Goal: Task Accomplishment & Management: Use online tool/utility

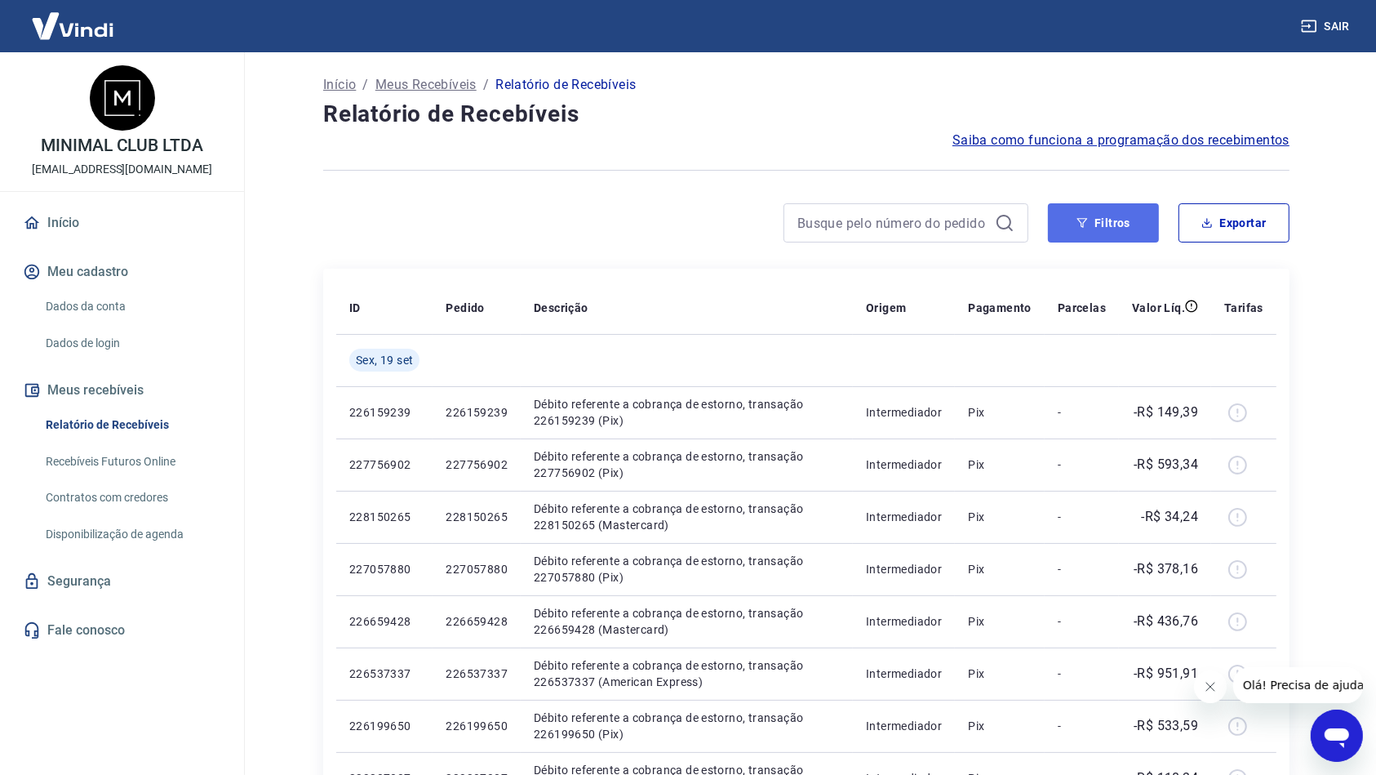
click at [1097, 228] on button "Filtros" at bounding box center [1103, 222] width 111 height 39
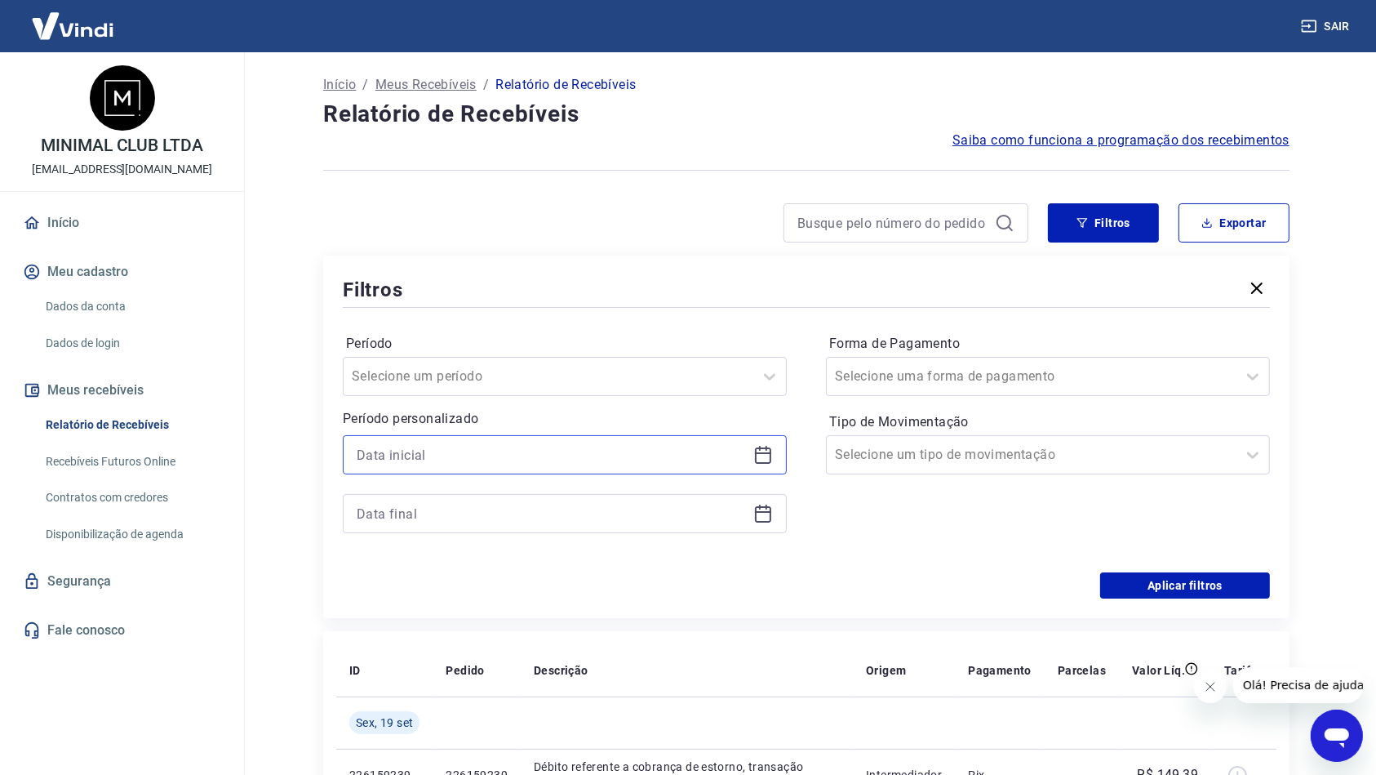
click at [576, 448] on input at bounding box center [552, 454] width 390 height 24
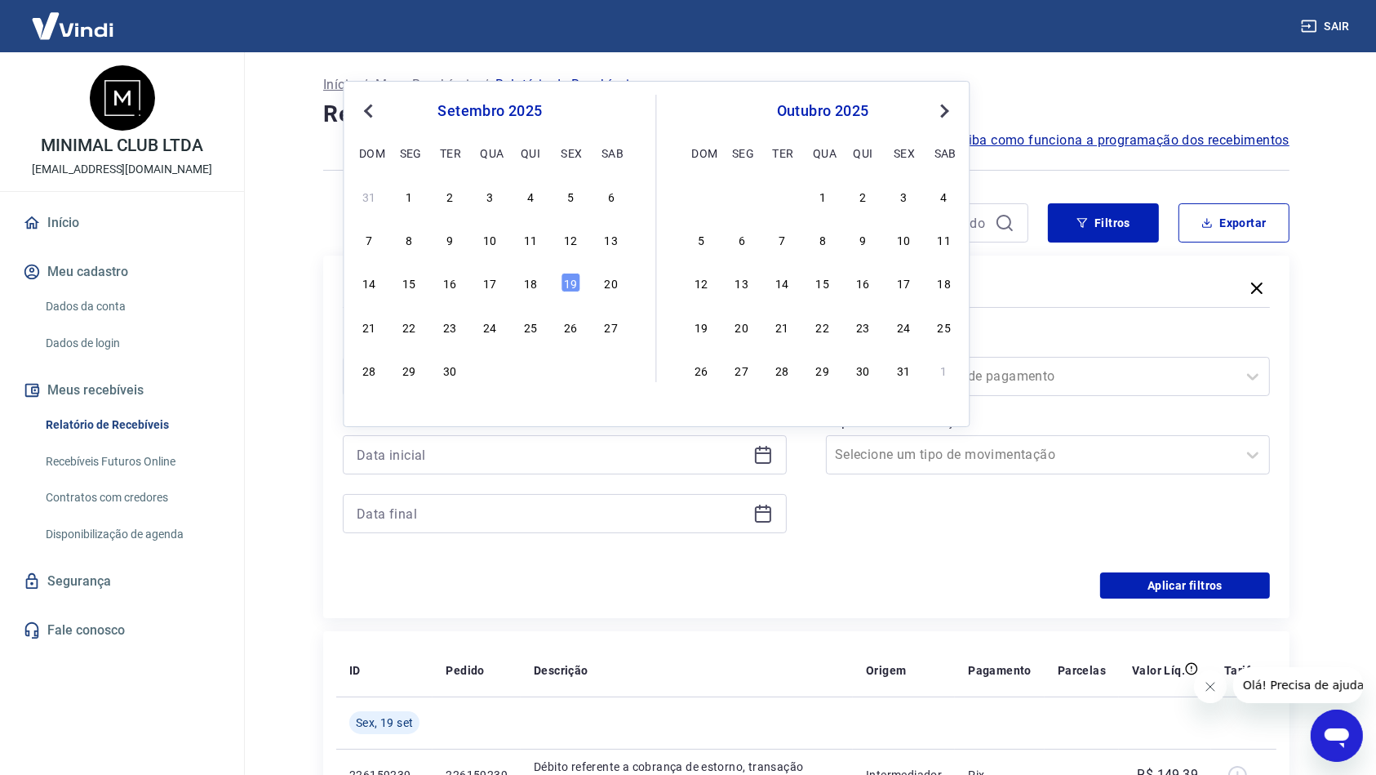
click at [540, 290] on div "14 15 16 17 18 19 20" at bounding box center [490, 283] width 266 height 24
drag, startPoint x: 534, startPoint y: 287, endPoint x: 525, endPoint y: 497, distance: 210.8
click at [534, 285] on div "18" at bounding box center [531, 283] width 20 height 20
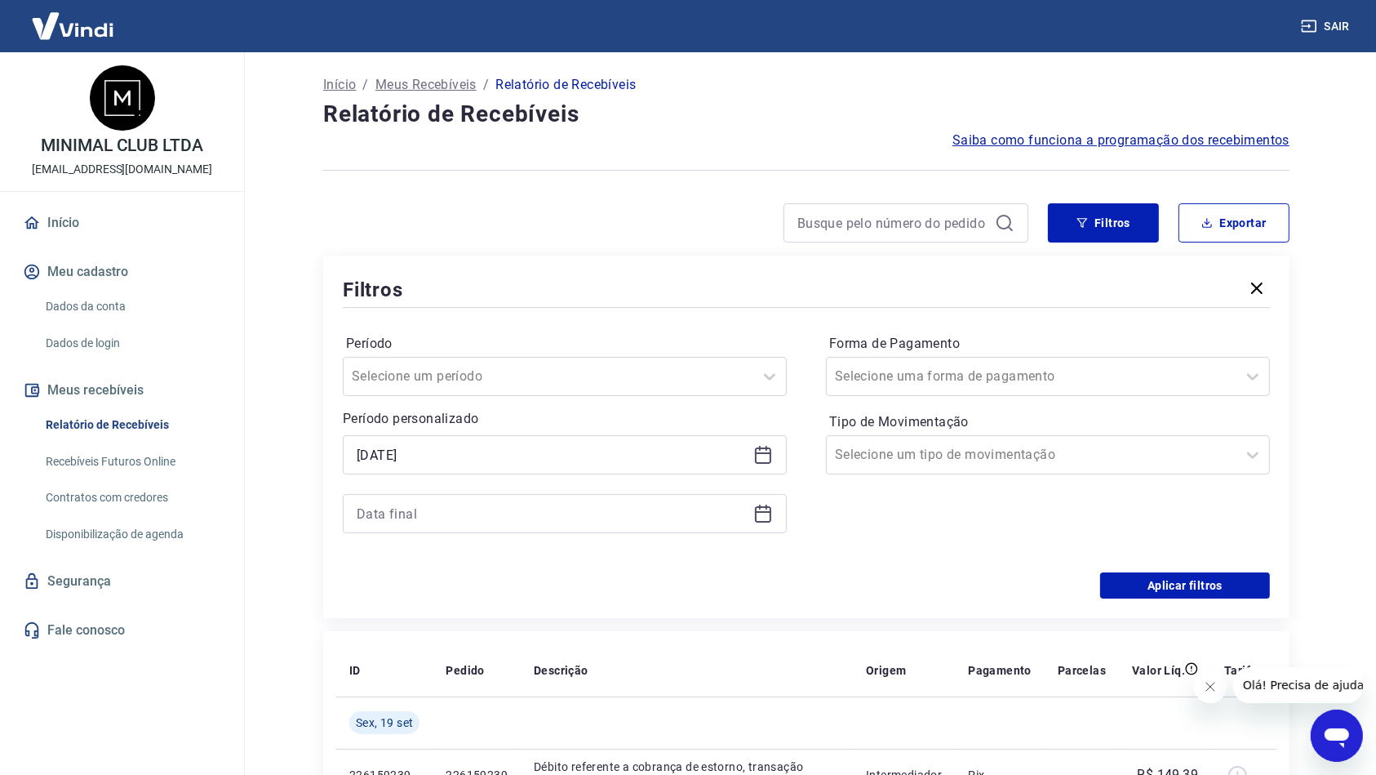
type input "[DATE]"
click at [523, 514] on input at bounding box center [552, 513] width 390 height 24
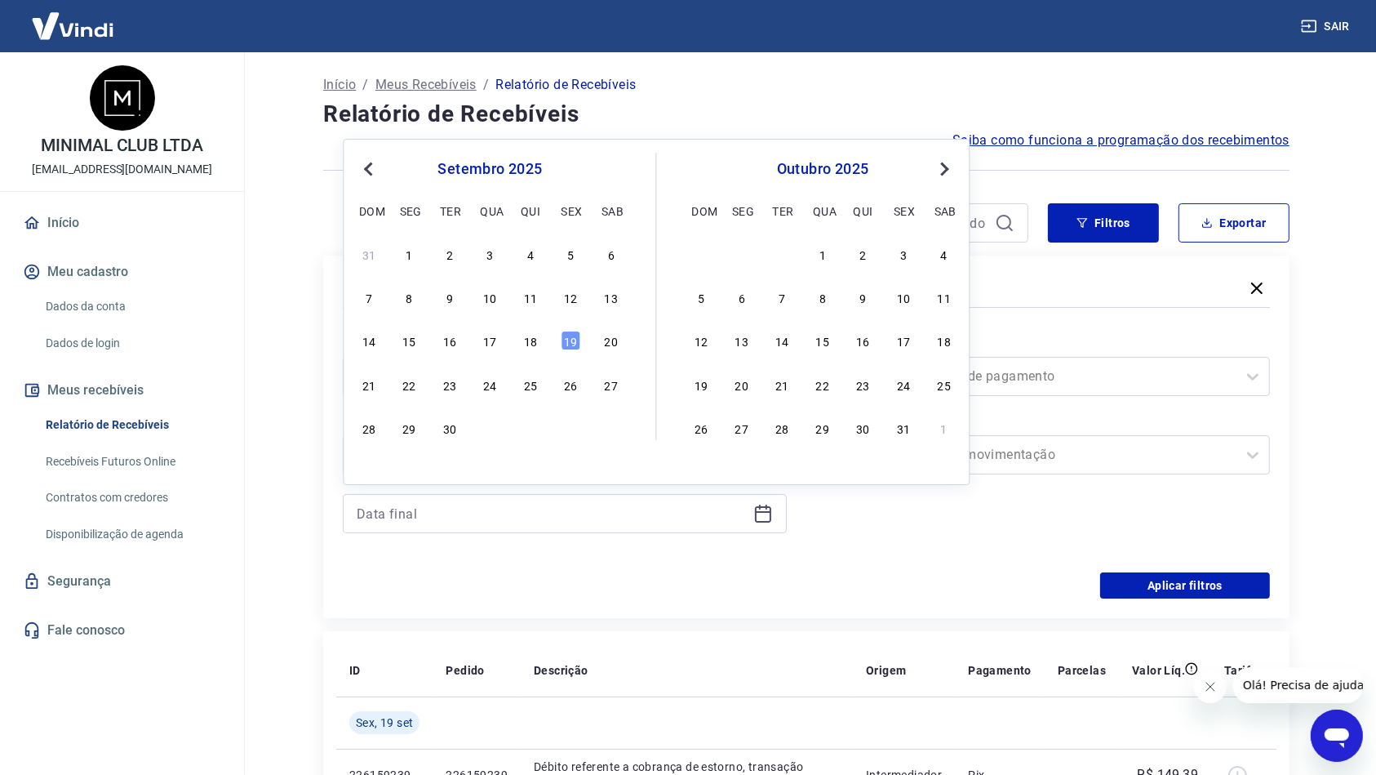
click at [541, 345] on div "14 15 16 17 18 19 20" at bounding box center [490, 341] width 266 height 24
click at [536, 345] on div "18" at bounding box center [531, 341] width 20 height 20
type input "[DATE]"
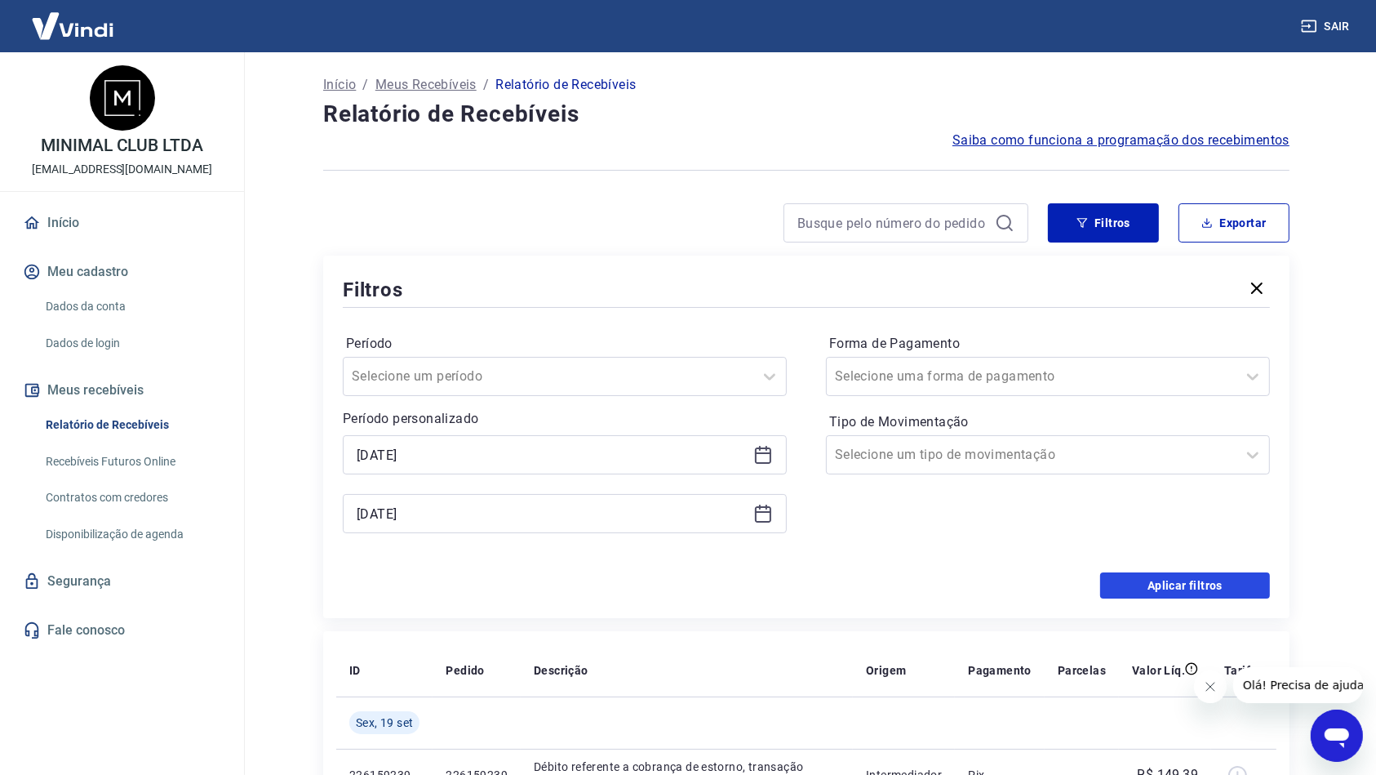
click at [1181, 578] on button "Aplicar filtros" at bounding box center [1186, 585] width 170 height 26
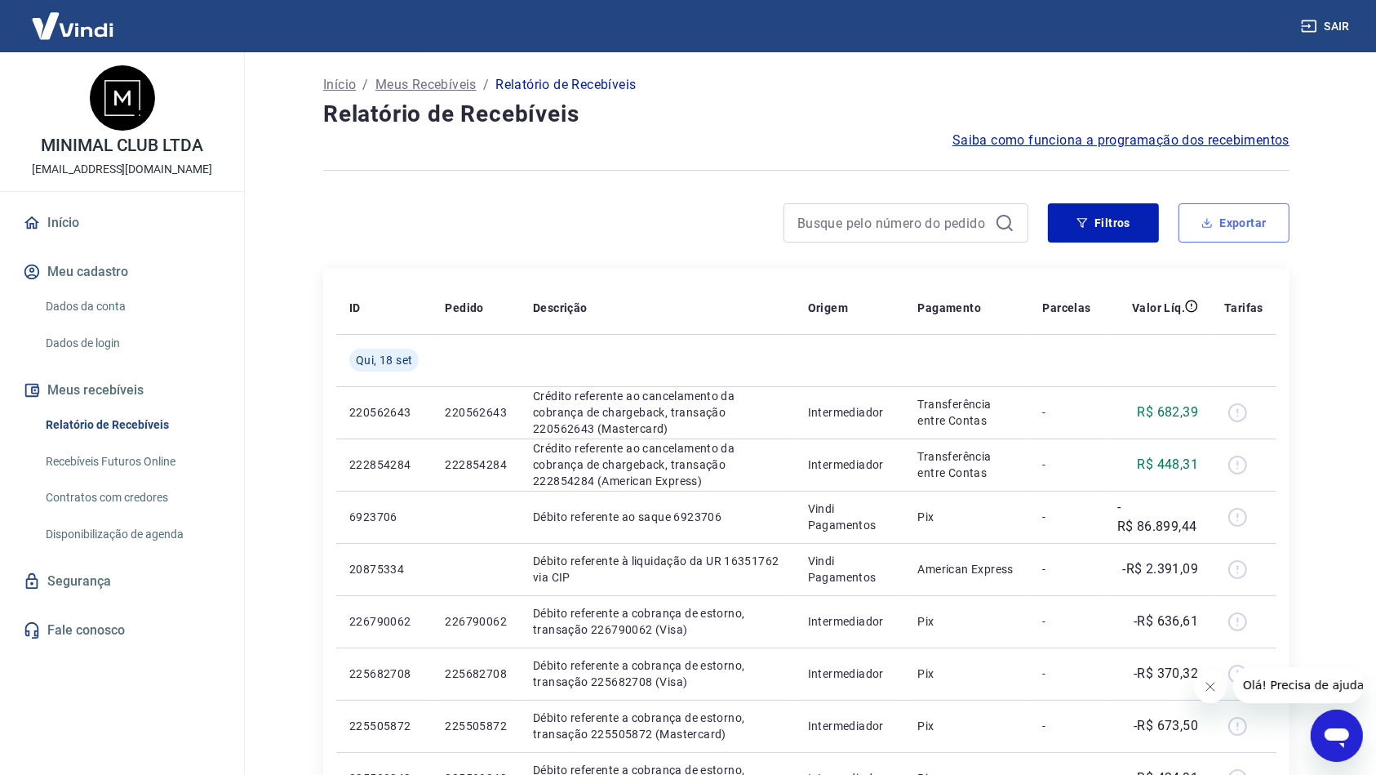
click at [1208, 225] on icon "button" at bounding box center [1207, 221] width 1 height 7
type input "[DATE]"
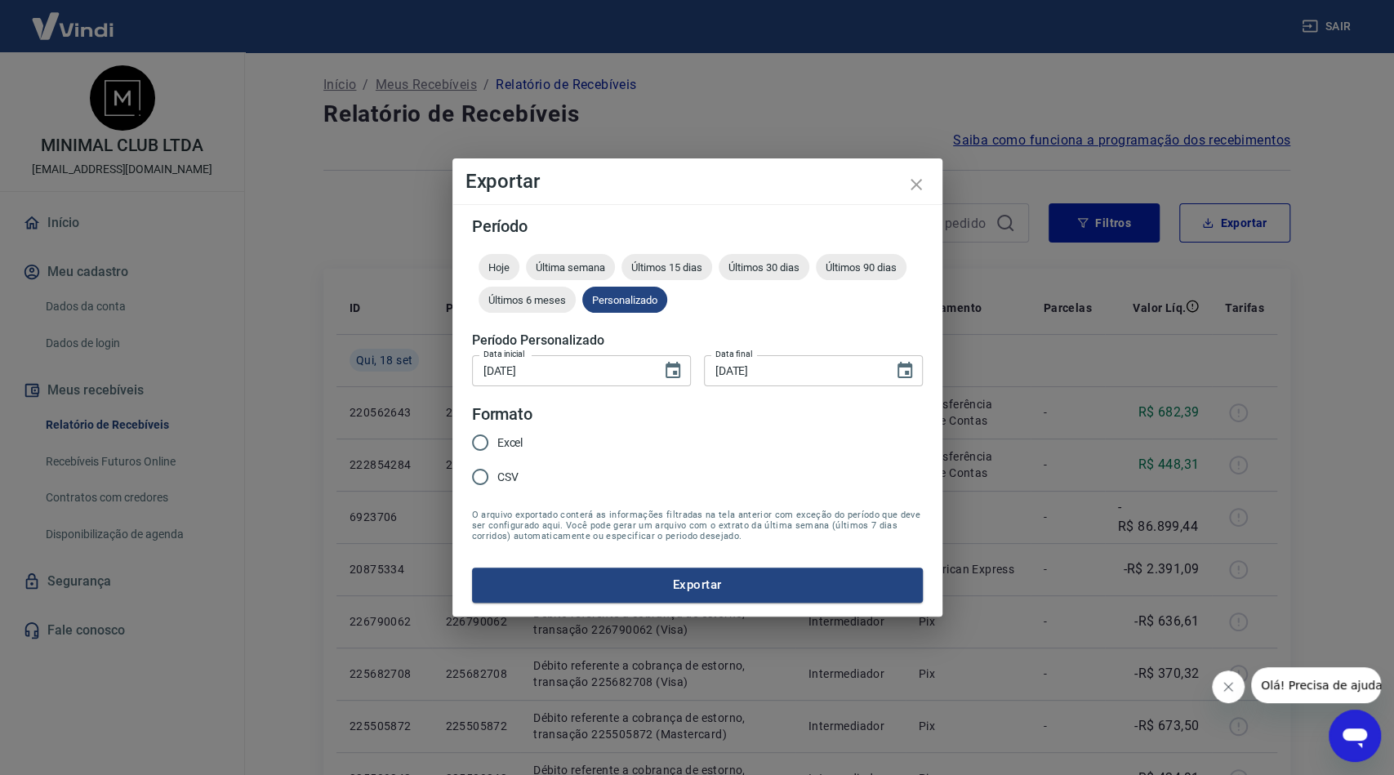
click at [475, 434] on input "Excel" at bounding box center [480, 442] width 34 height 34
radio input "true"
click at [585, 598] on button "Exportar" at bounding box center [697, 584] width 451 height 34
click at [585, 596] on button "Exportar" at bounding box center [697, 584] width 451 height 34
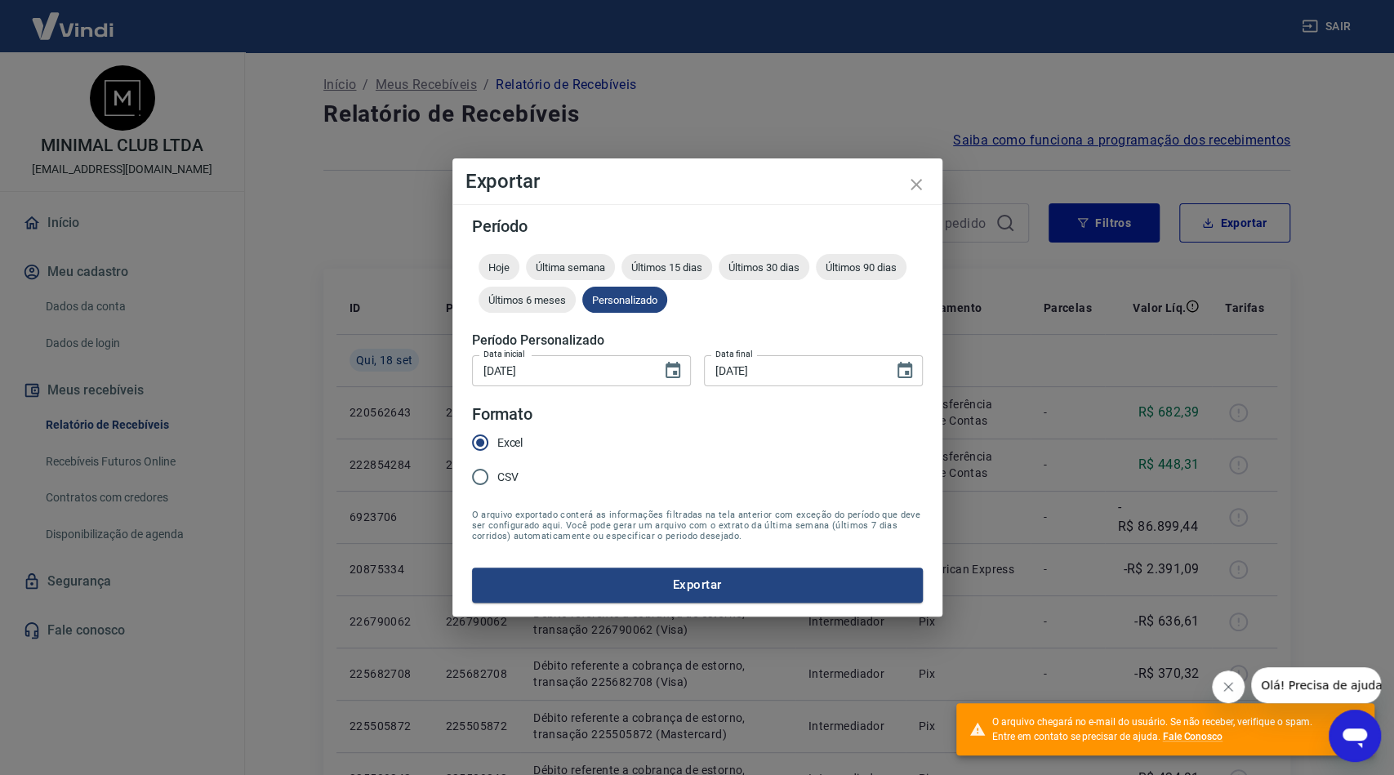
click at [723, 365] on input "[DATE]" at bounding box center [793, 370] width 178 height 30
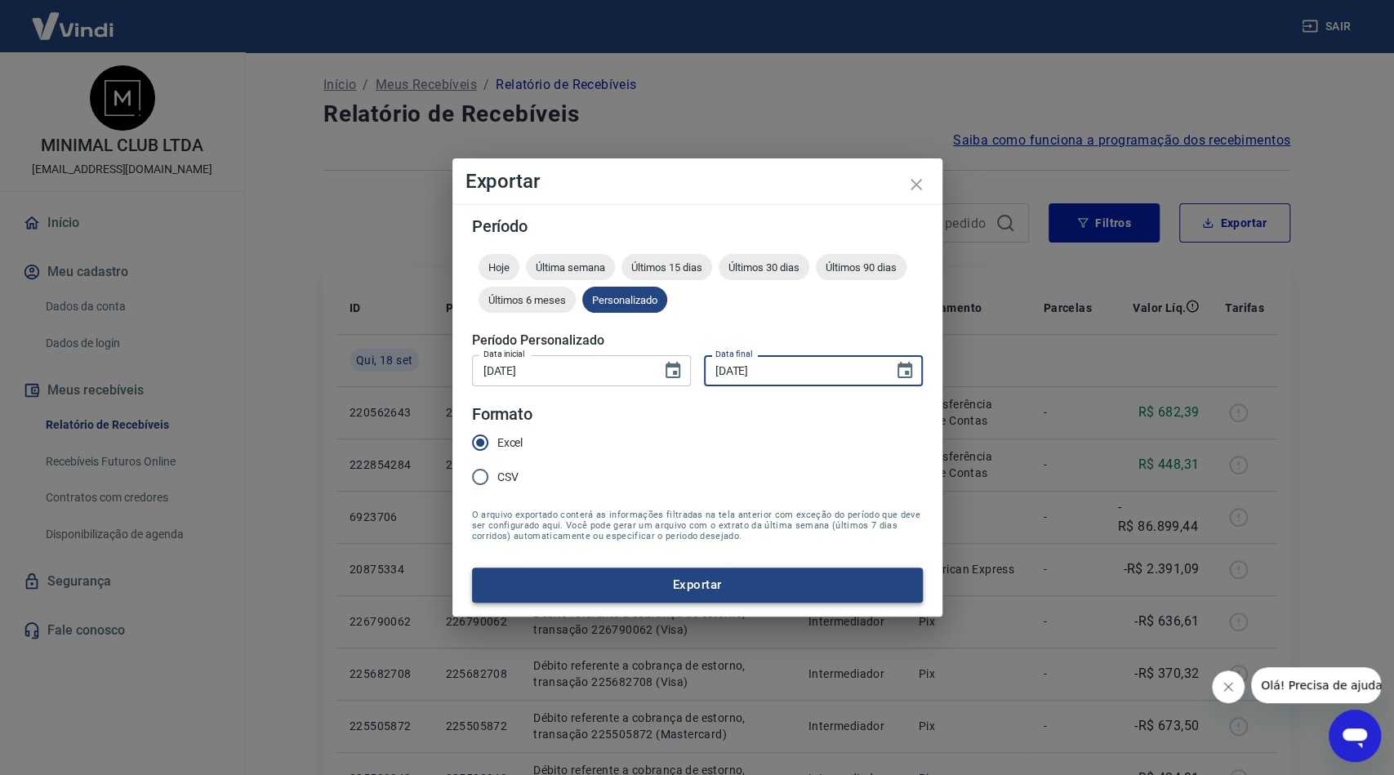
type input "[DATE]"
click at [817, 590] on button "Exportar" at bounding box center [697, 584] width 451 height 34
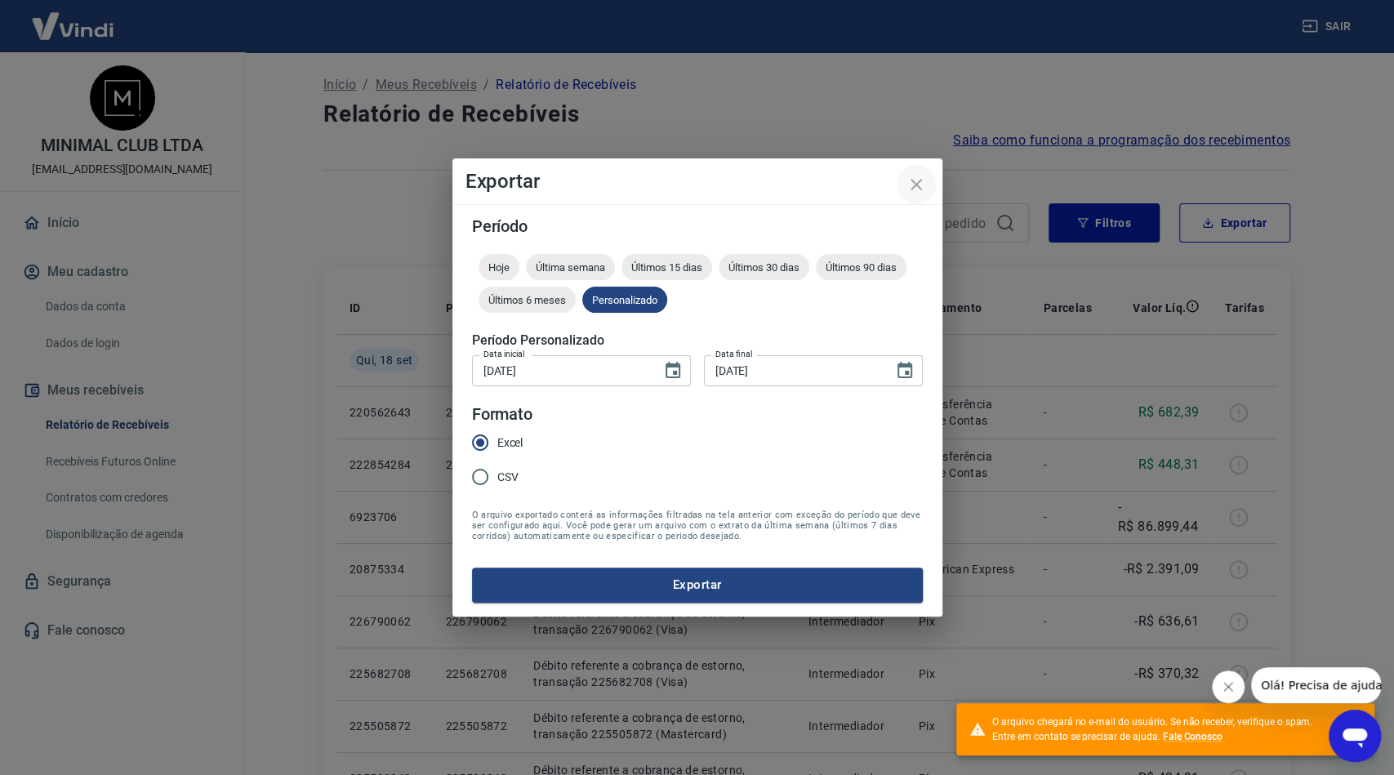
click at [908, 181] on icon "close" at bounding box center [916, 185] width 20 height 20
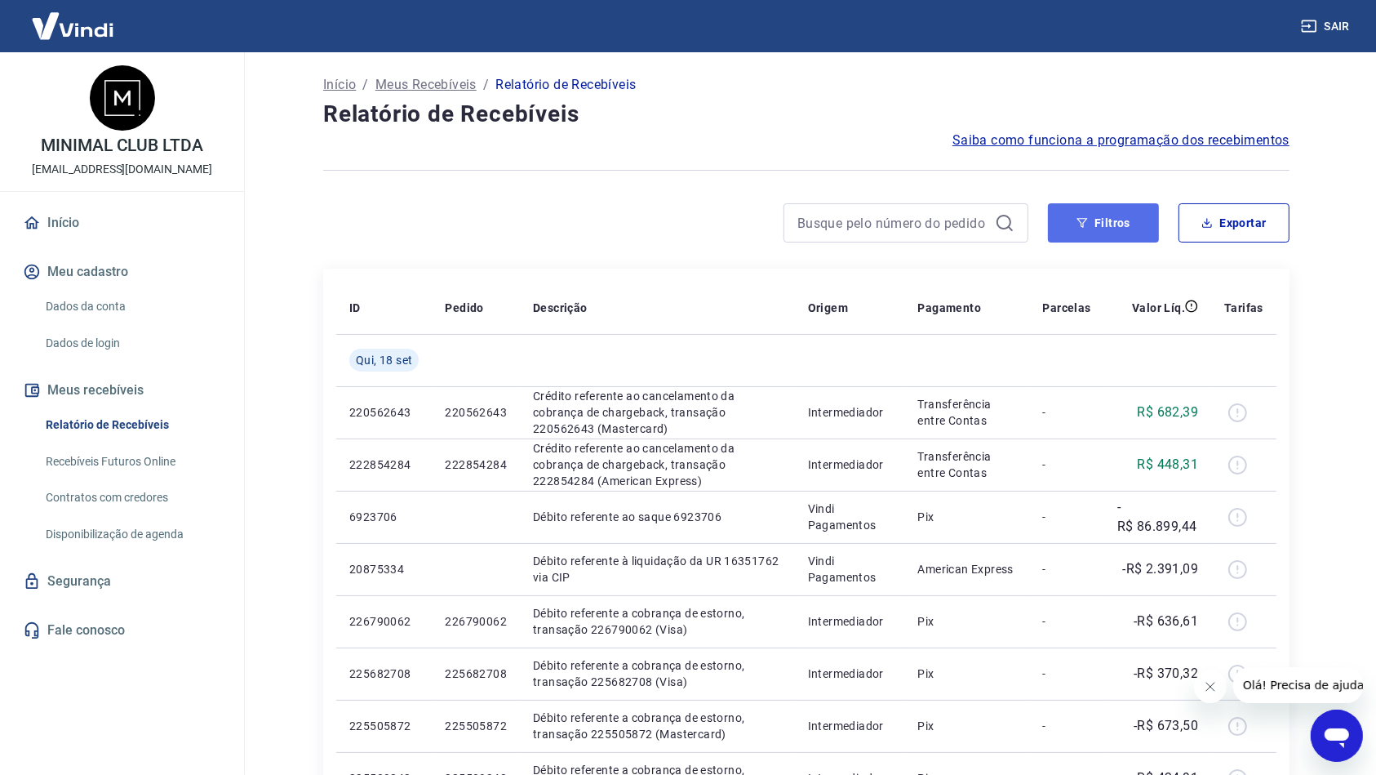
click at [1108, 222] on button "Filtros" at bounding box center [1103, 222] width 111 height 39
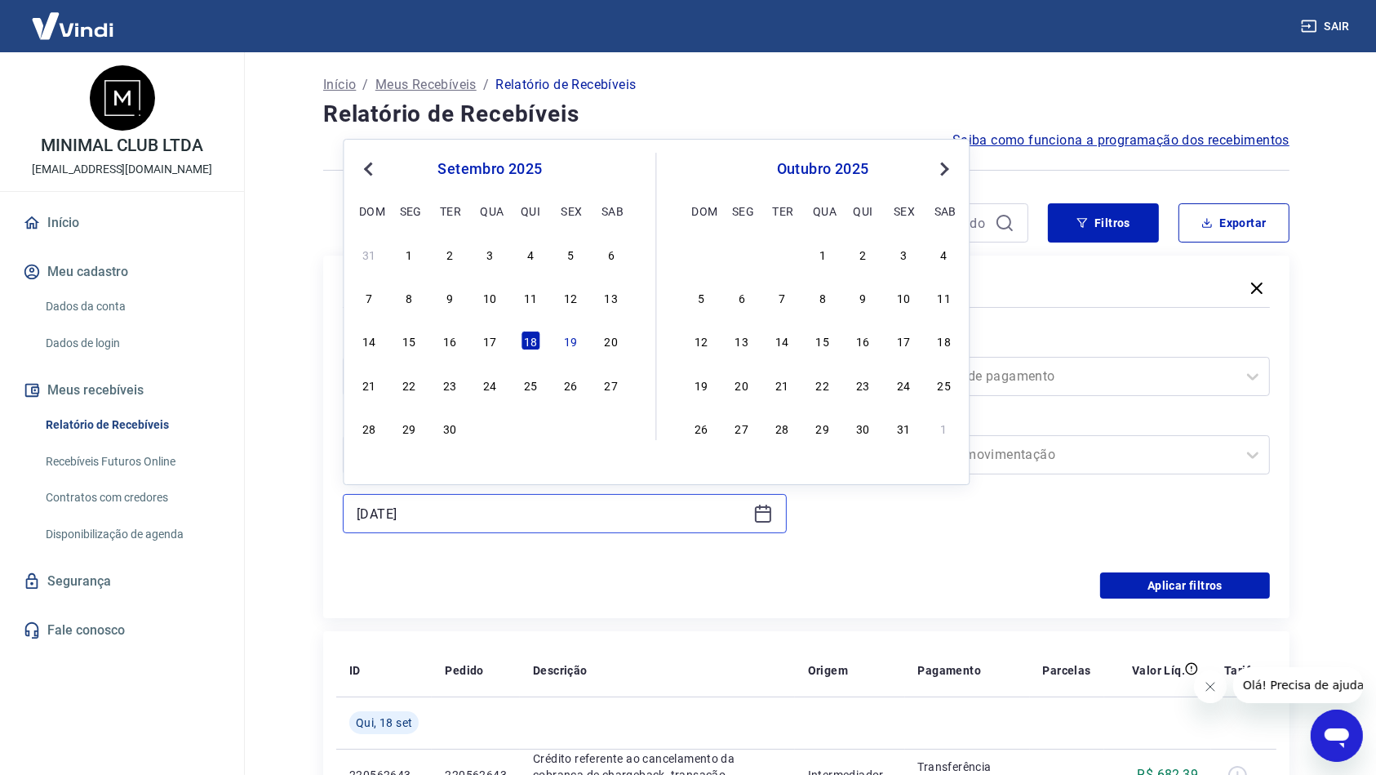
click at [357, 510] on input "[DATE]" at bounding box center [552, 513] width 390 height 24
click at [543, 330] on div "14 15 16 17 18 19 20" at bounding box center [490, 341] width 266 height 24
click at [533, 336] on div "18" at bounding box center [531, 341] width 20 height 20
click at [384, 512] on input "[DATE]" at bounding box center [552, 513] width 390 height 24
drag, startPoint x: 574, startPoint y: 339, endPoint x: 932, endPoint y: 620, distance: 455.8
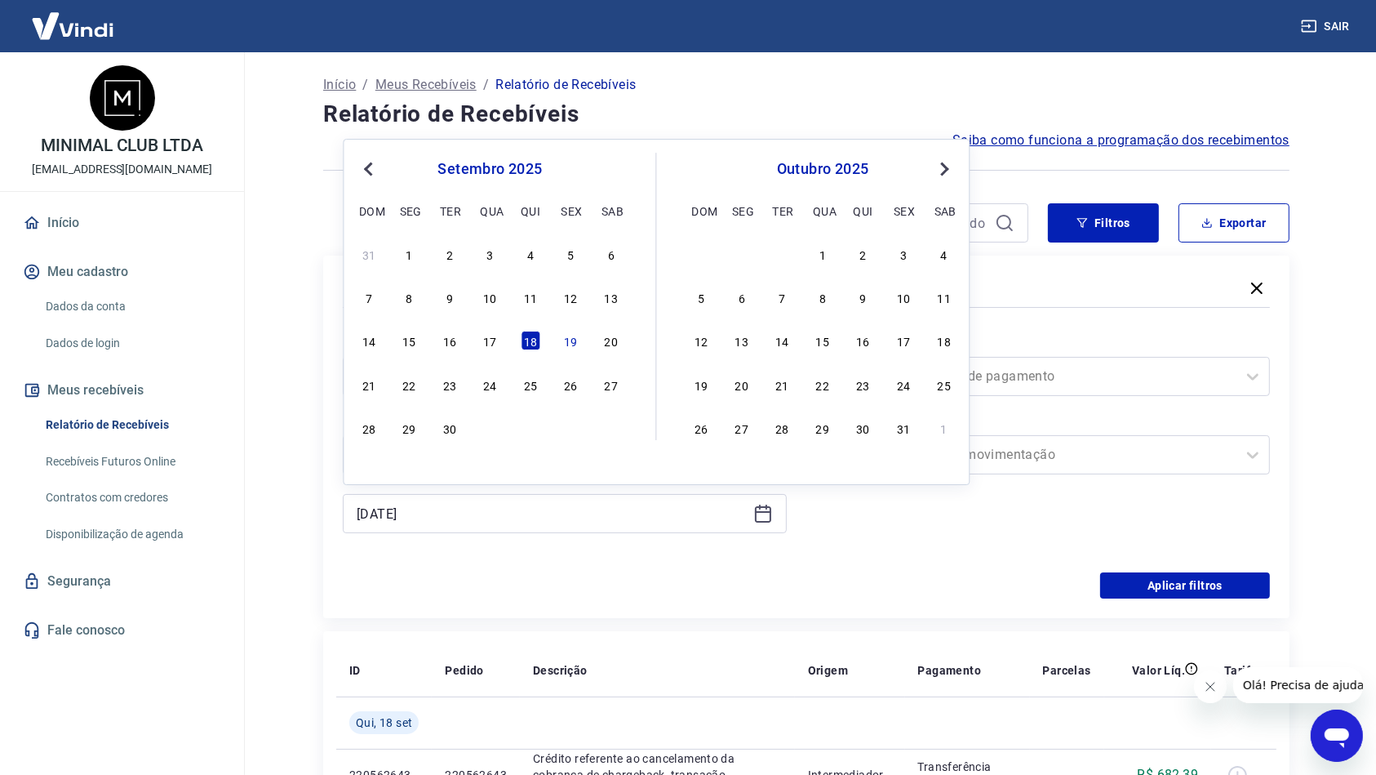
click at [574, 340] on div "19" at bounding box center [572, 341] width 20 height 20
type input "[DATE]"
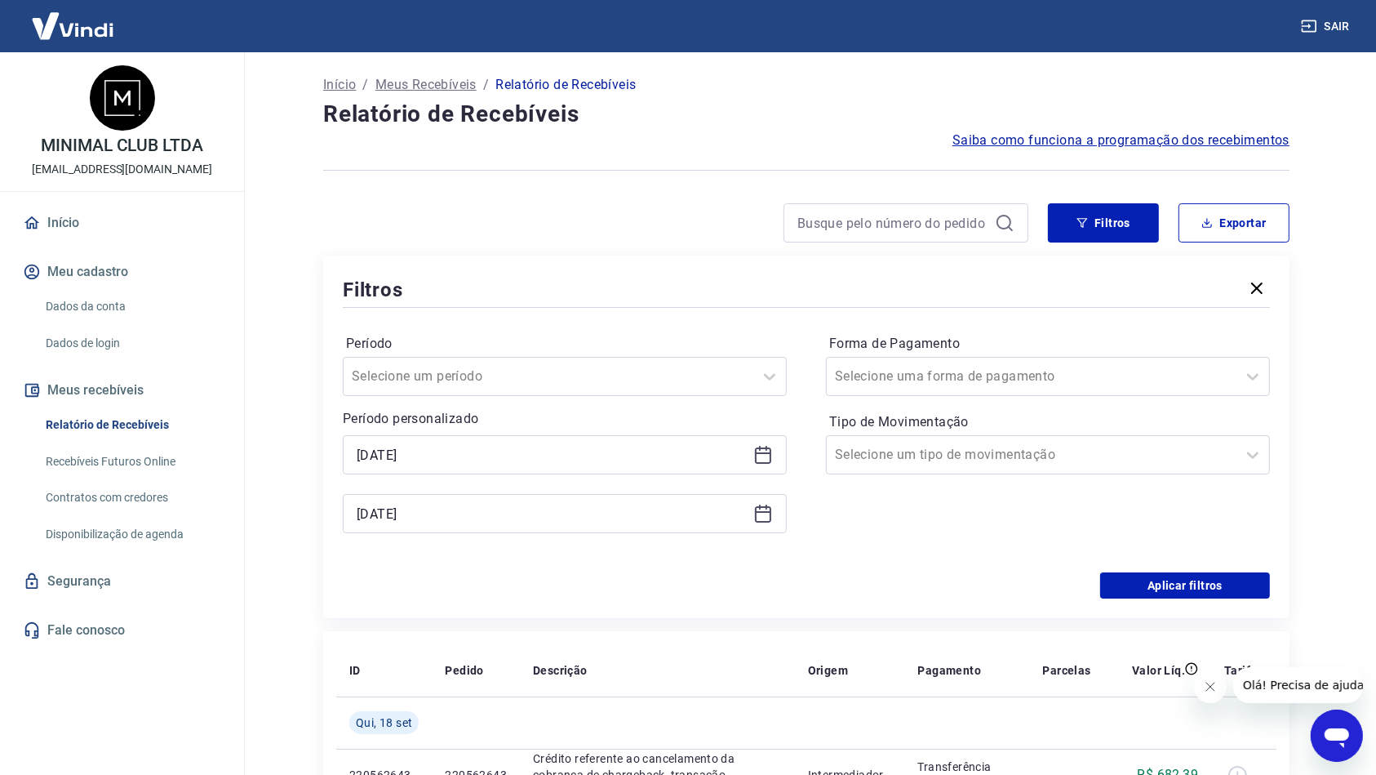
click at [838, 540] on div "Forma de Pagamento Selecione uma forma de pagamento Tipo de Movimentação Seleci…" at bounding box center [1048, 442] width 444 height 222
click at [1123, 584] on button "Aplicar filtros" at bounding box center [1186, 585] width 170 height 26
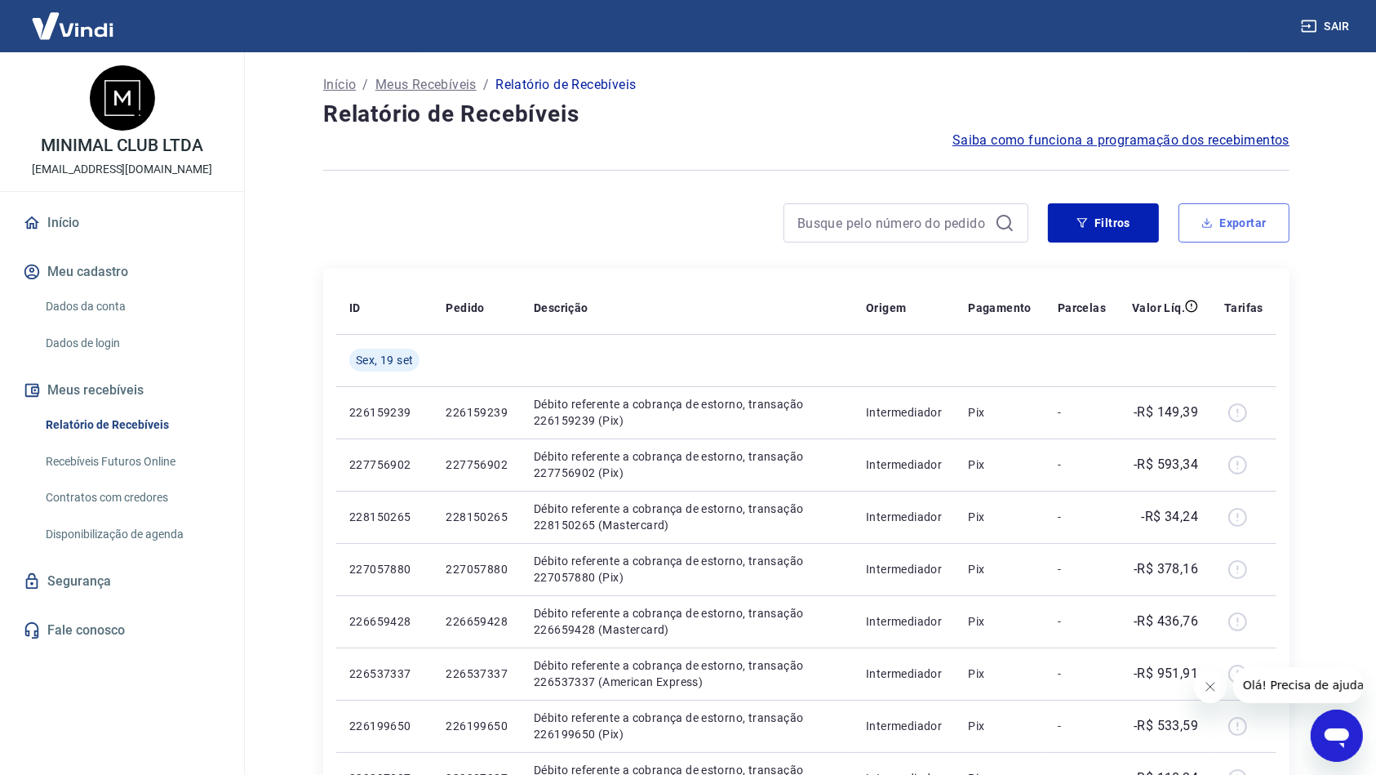
click at [1224, 225] on button "Exportar" at bounding box center [1234, 222] width 111 height 39
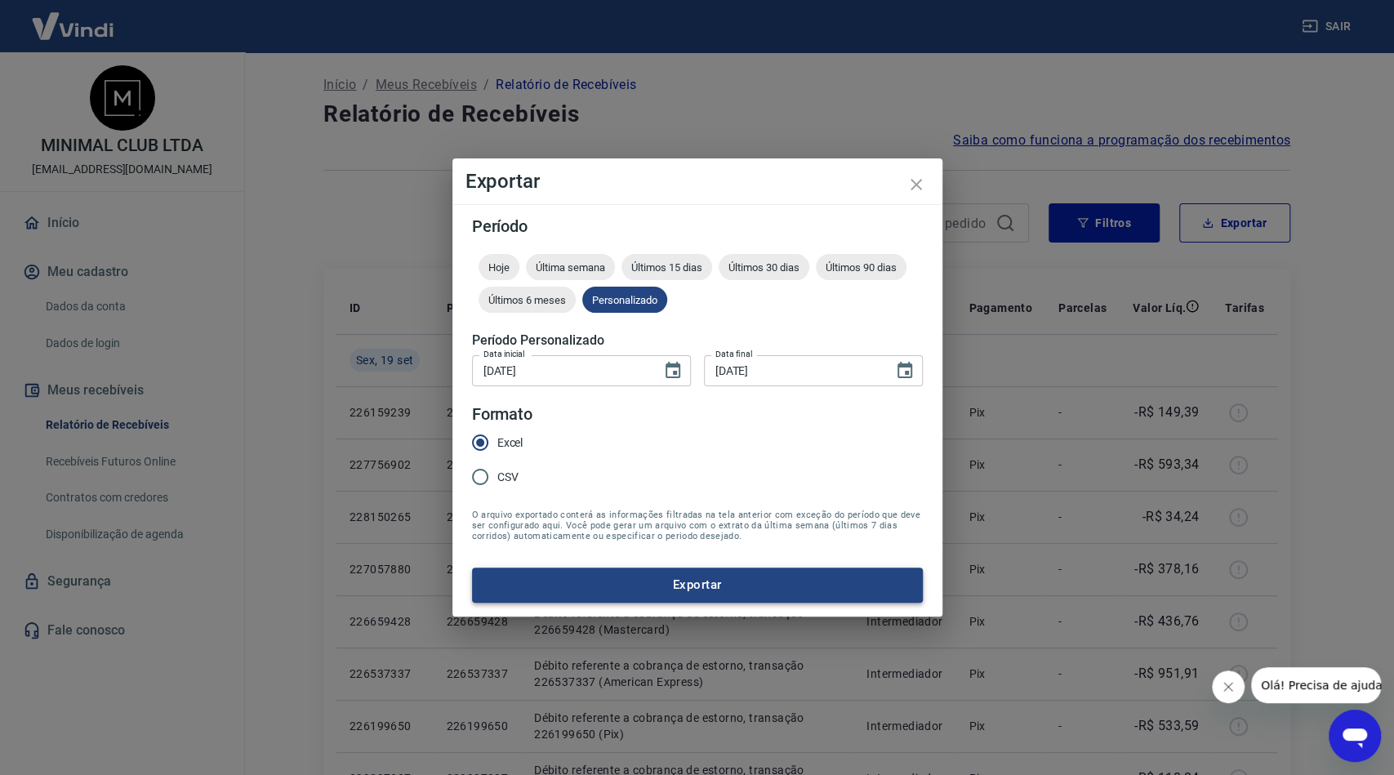
click at [794, 580] on button "Exportar" at bounding box center [697, 584] width 451 height 34
click at [906, 183] on icon "close" at bounding box center [916, 185] width 20 height 20
